Goal: Task Accomplishment & Management: Use online tool/utility

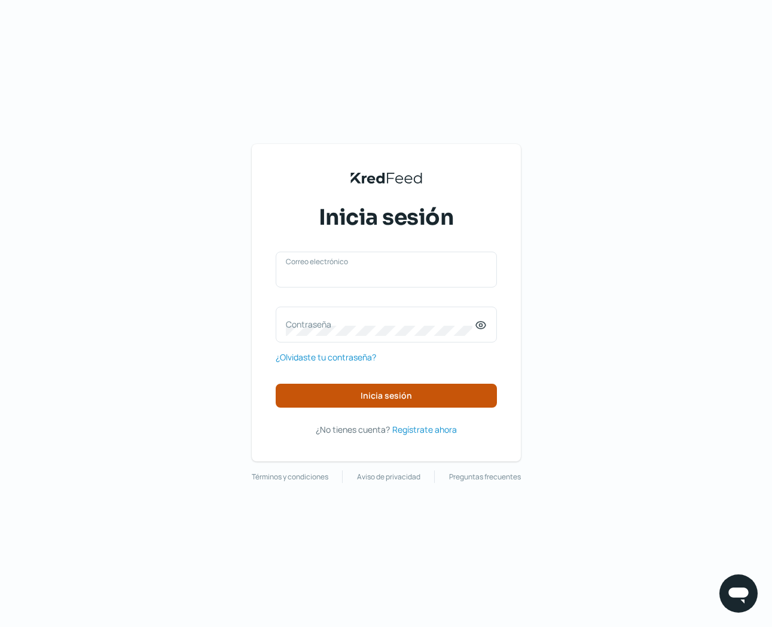
type input "[PERSON_NAME][EMAIL_ADDRESS][DOMAIN_NAME]"
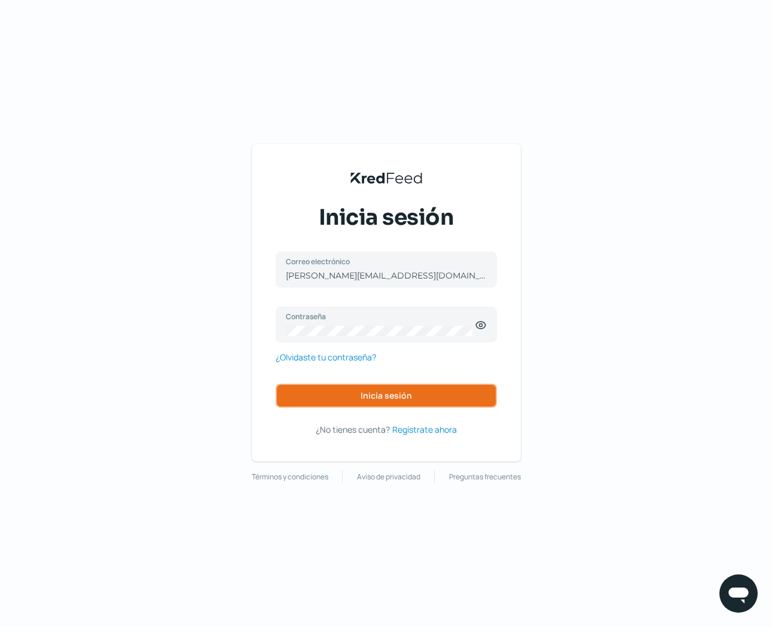
click at [417, 392] on button "Inicia sesión" at bounding box center [386, 396] width 221 height 24
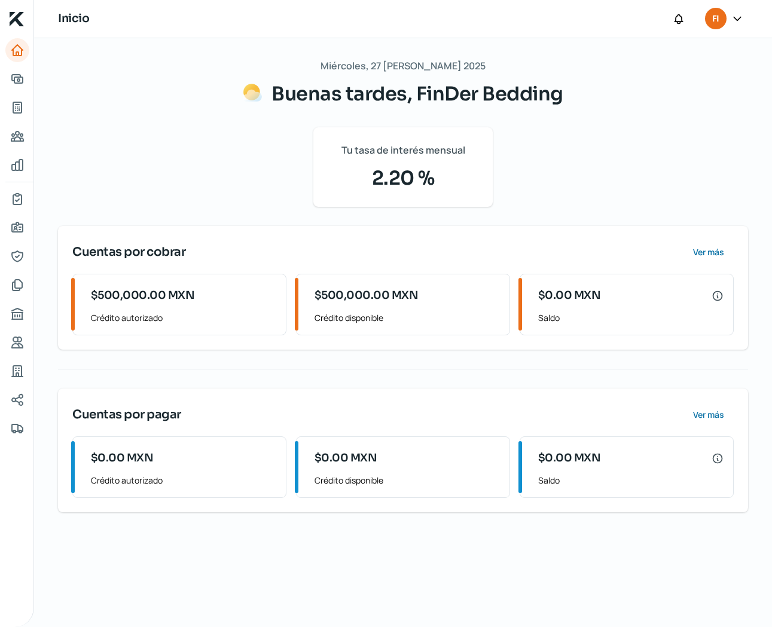
click at [605, 231] on div "Cuentas por cobrar Ver más $500,000.00 MXN Crédito autorizado $500,000.00 MXN C…" at bounding box center [403, 288] width 690 height 124
click at [706, 250] on span "Ver más" at bounding box center [707, 252] width 31 height 8
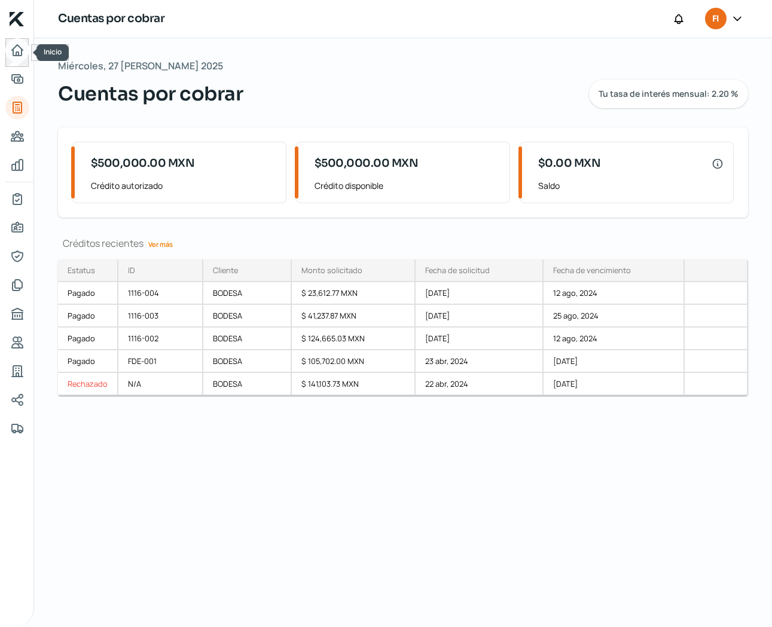
click at [20, 43] on icon "Inicio" at bounding box center [17, 50] width 14 height 14
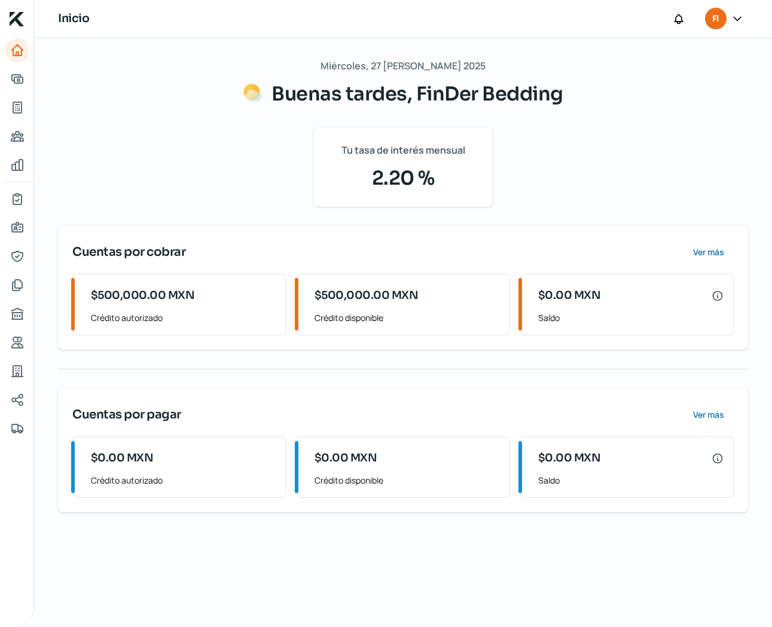
click at [22, 21] on icon "Inicio | KredFeed" at bounding box center [17, 19] width 14 height 14
click at [17, 78] on icon "Adelantar facturas" at bounding box center [17, 79] width 11 height 8
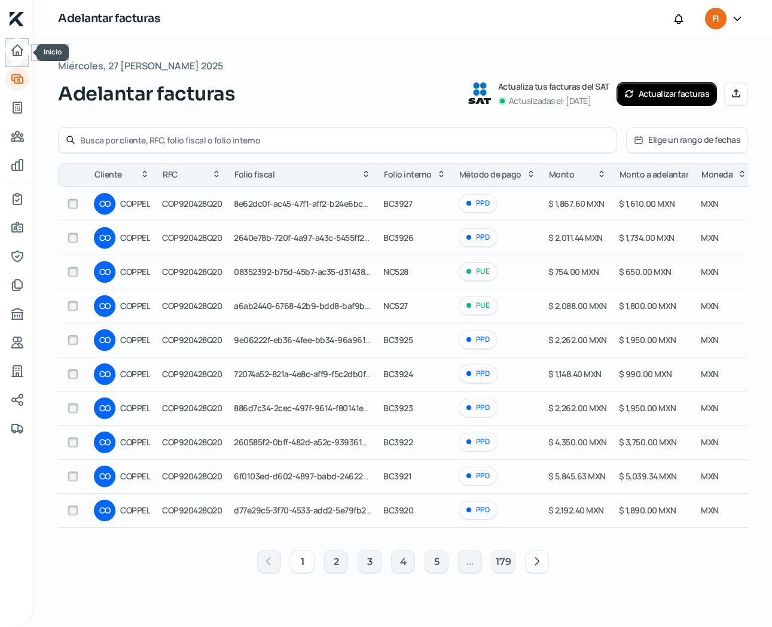
click at [18, 49] on icon "Inicio" at bounding box center [17, 50] width 14 height 14
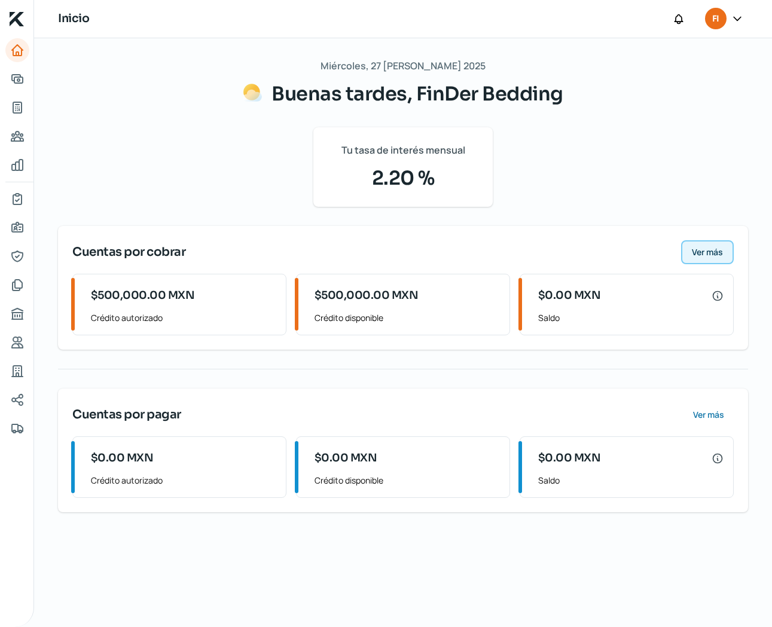
click at [708, 250] on span "Ver más" at bounding box center [707, 252] width 31 height 8
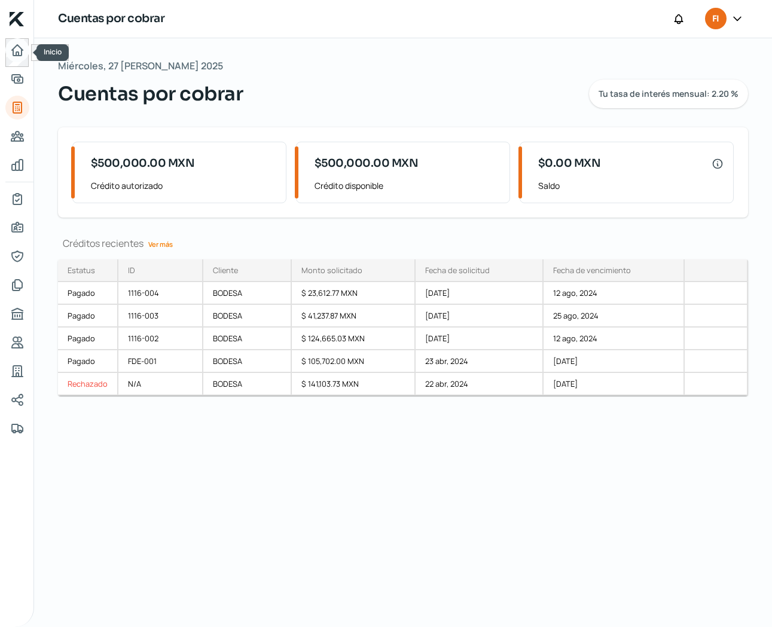
click at [16, 52] on icon "Inicio" at bounding box center [17, 50] width 11 height 11
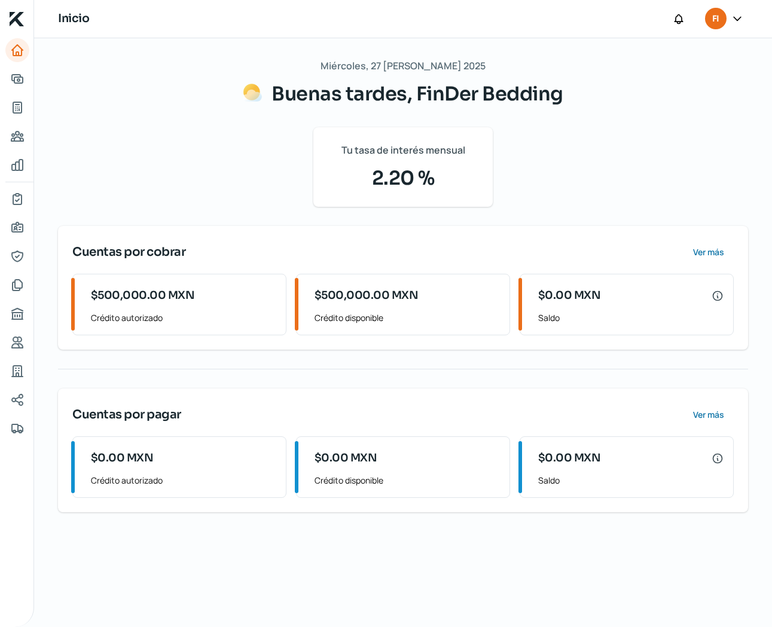
drag, startPoint x: 308, startPoint y: 84, endPoint x: 301, endPoint y: 85, distance: 7.9
click at [308, 84] on span "Buenas tardes, FinDer Bedding" at bounding box center [417, 94] width 292 height 24
click at [23, 52] on icon "Inicio" at bounding box center [17, 50] width 14 height 14
drag, startPoint x: 16, startPoint y: 19, endPoint x: 20, endPoint y: 31, distance: 12.5
click at [16, 19] on icon at bounding box center [17, 19] width 14 height 14
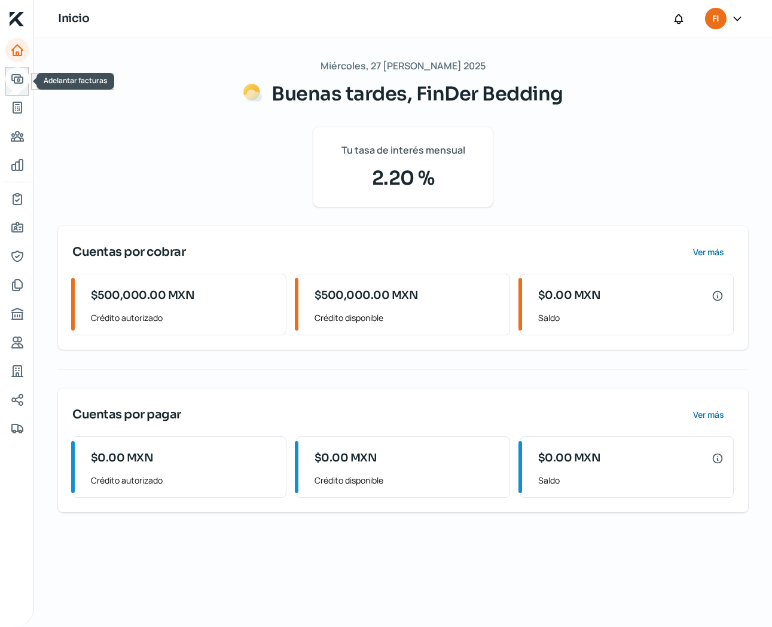
click at [17, 80] on icon "Adelantar facturas" at bounding box center [17, 79] width 11 height 8
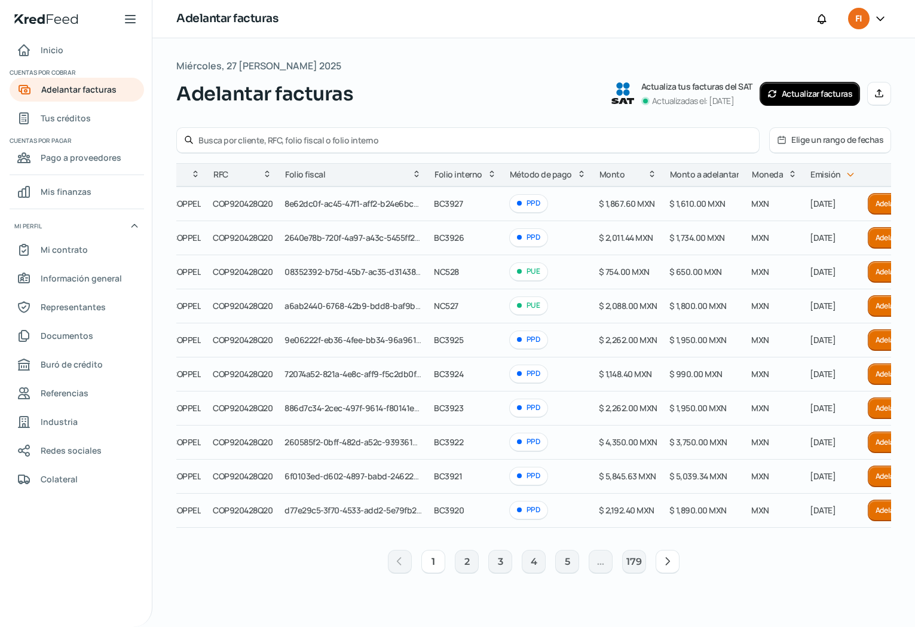
scroll to position [0, 66]
click at [531, 565] on button "4" at bounding box center [534, 562] width 24 height 24
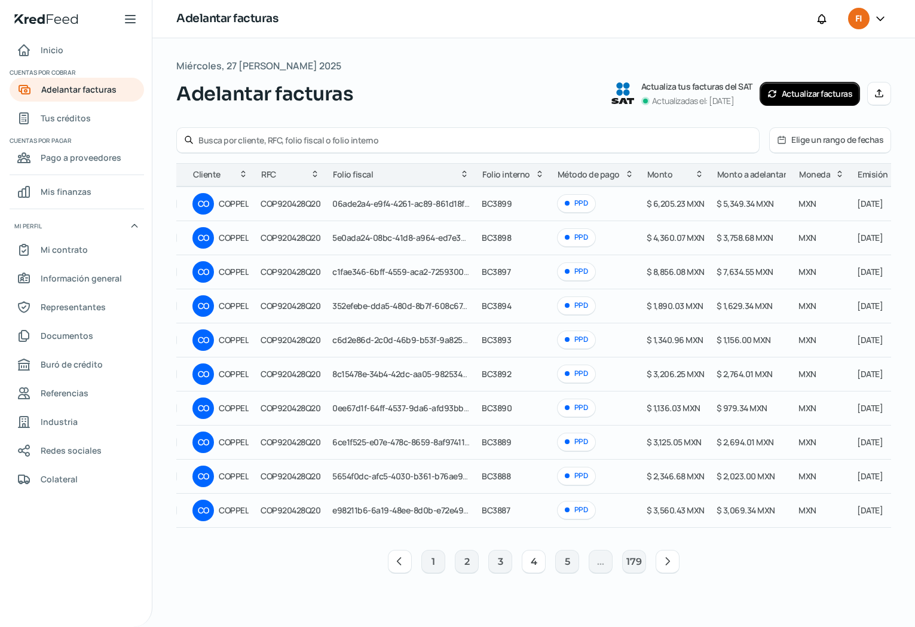
scroll to position [0, 0]
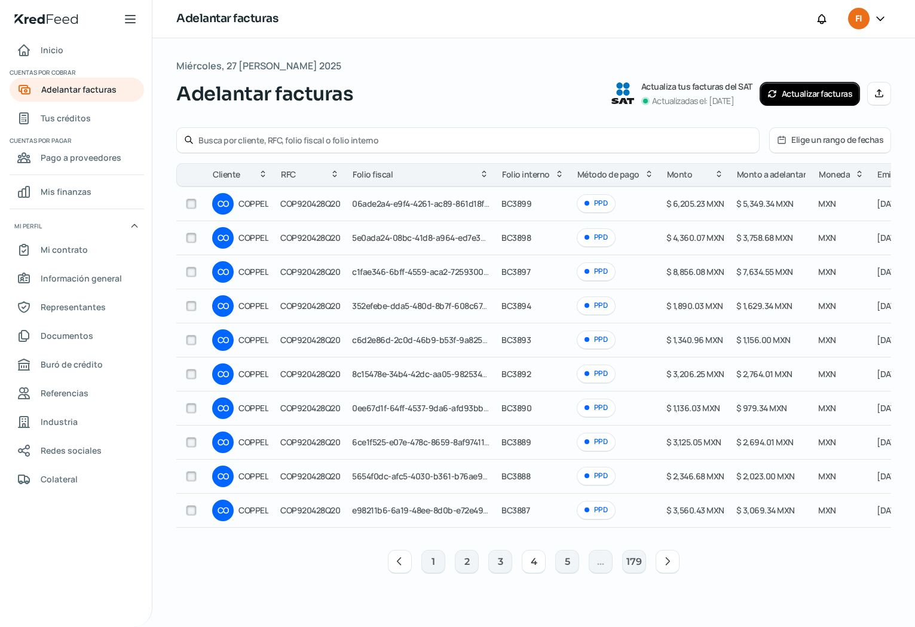
click at [669, 567] on icon at bounding box center [668, 561] width 12 height 12
click at [606, 568] on button "7" at bounding box center [601, 562] width 24 height 24
click at [441, 138] on input "text" at bounding box center [474, 139] width 553 height 11
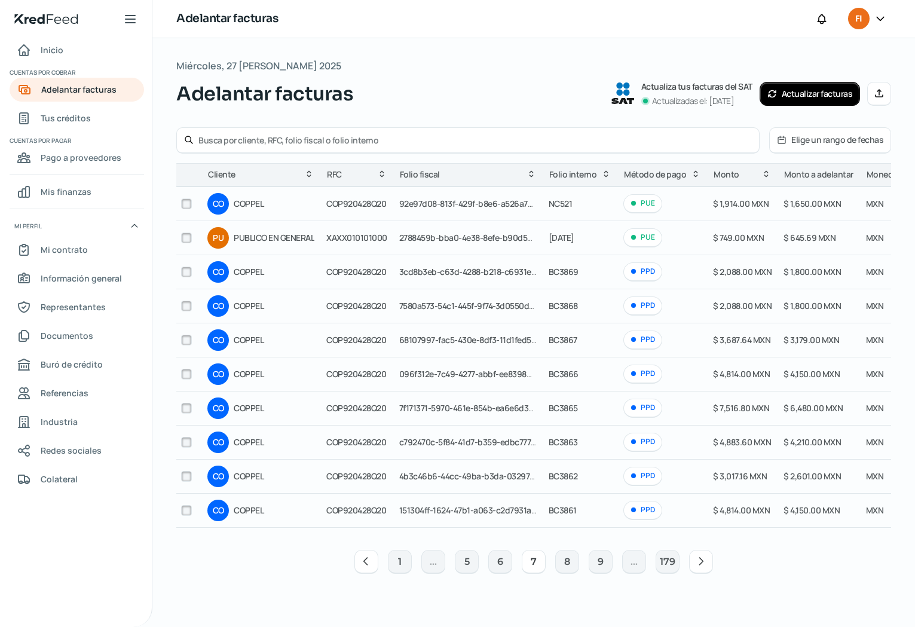
scroll to position [0, 4]
click at [186, 511] on input "checkbox" at bounding box center [187, 510] width 11 height 11
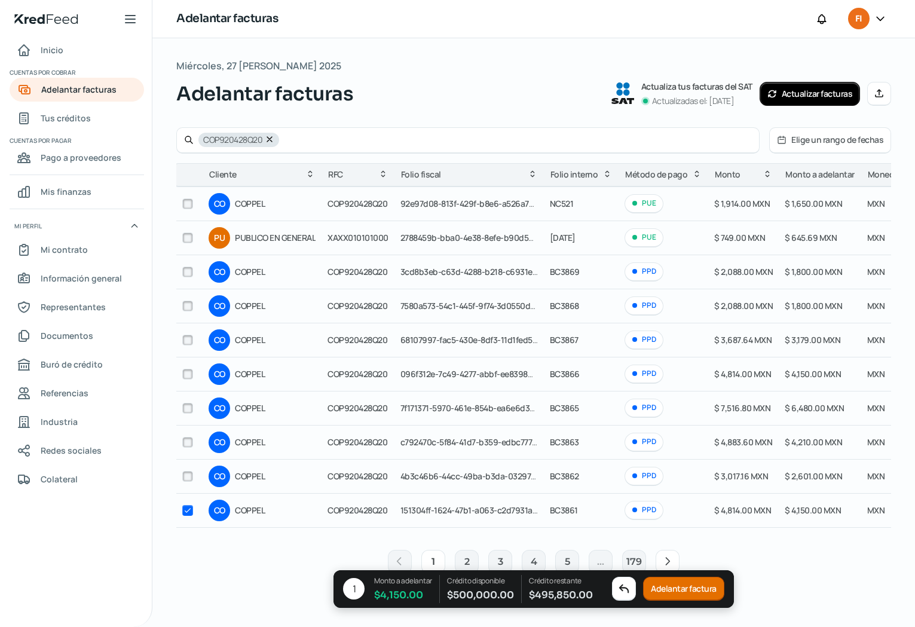
checkbox input "false"
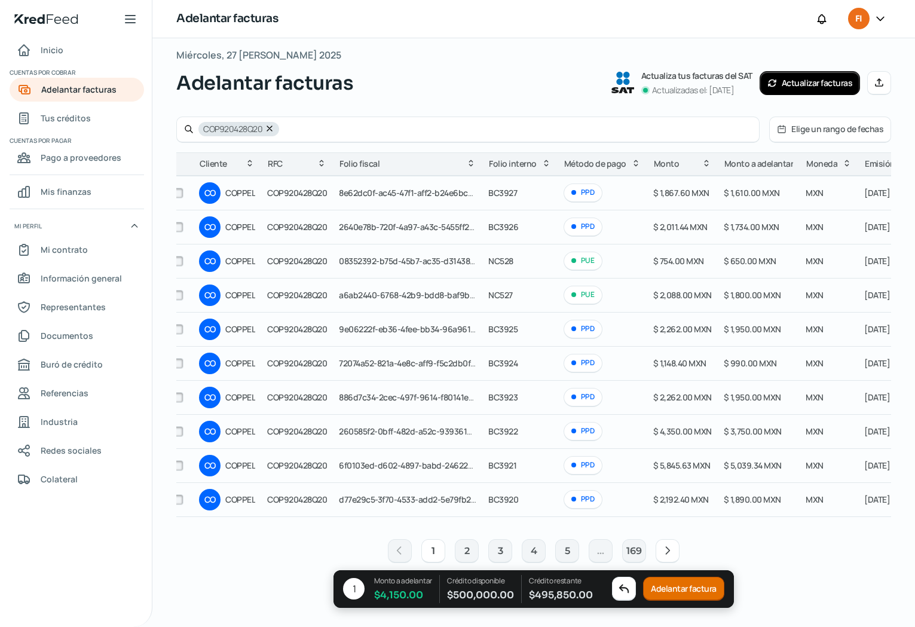
scroll to position [0, 0]
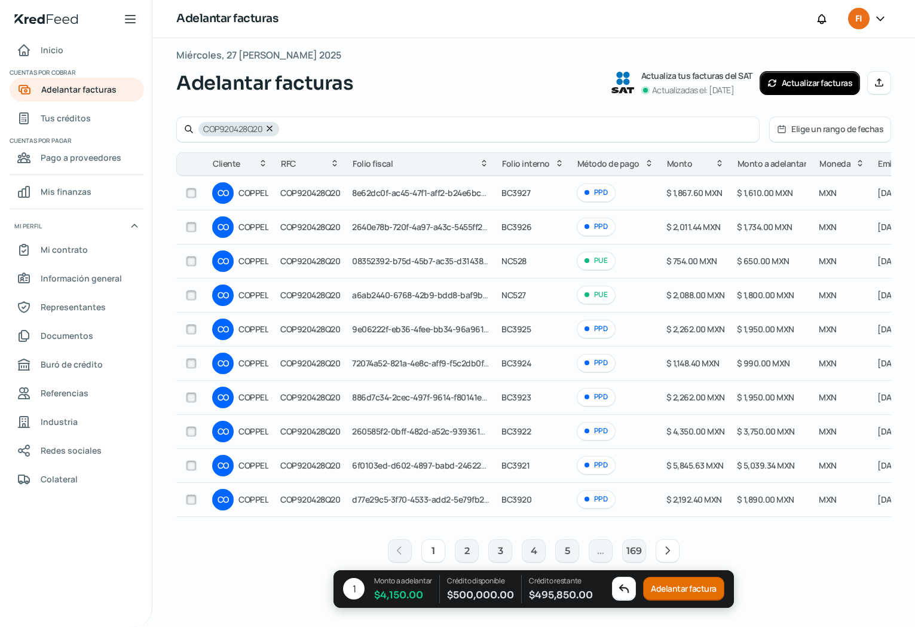
click at [522, 85] on div "Adelantar facturas Actualiza tus facturas del SAT Actualizadas el: [DATE] Actua…" at bounding box center [533, 83] width 715 height 29
